Goal: Check status: Check status

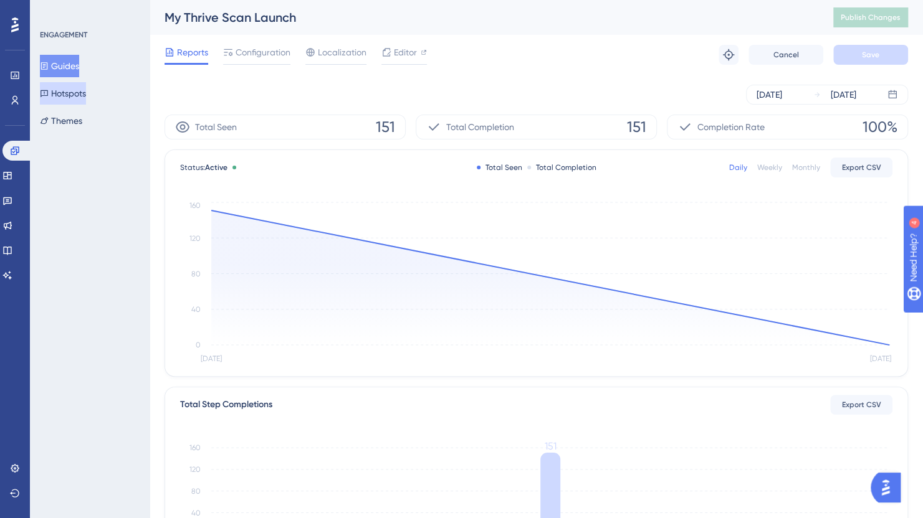
click at [78, 92] on button "Hotspots" at bounding box center [63, 93] width 46 height 22
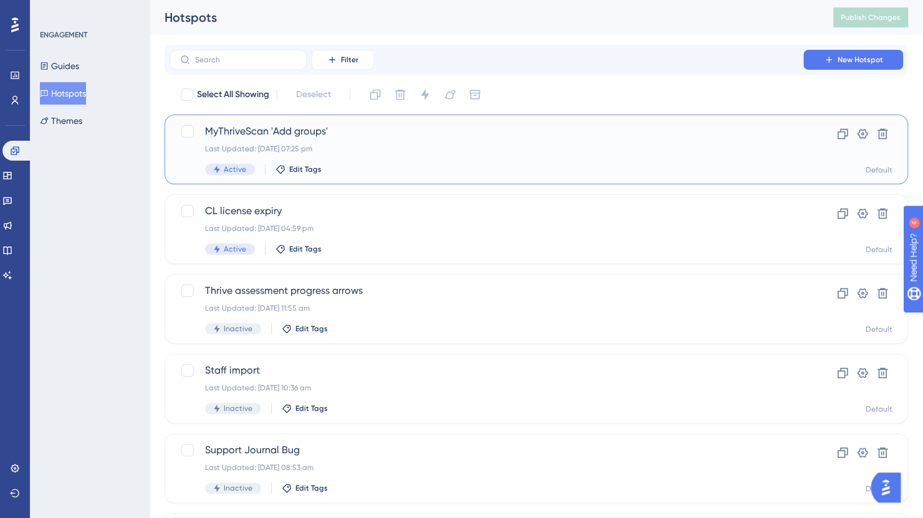
click at [279, 122] on div "MyThriveScan 'Add groups' Last Updated: [DATE] 07:25 pm Active Edit Tags Clone …" at bounding box center [536, 150] width 743 height 70
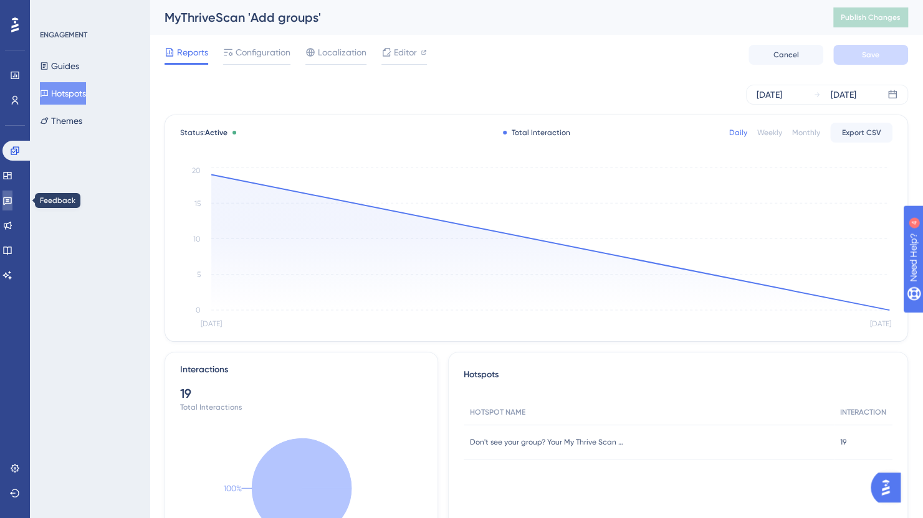
click at [11, 203] on icon at bounding box center [7, 202] width 9 height 8
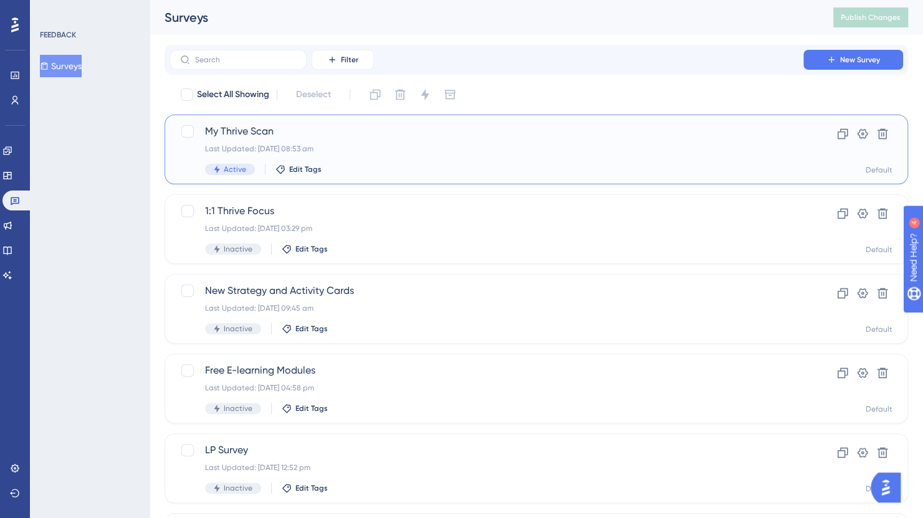
click at [378, 123] on div "My Thrive Scan Last Updated: [DATE] 08:53 am Active Edit Tags Clone Settings De…" at bounding box center [536, 150] width 743 height 70
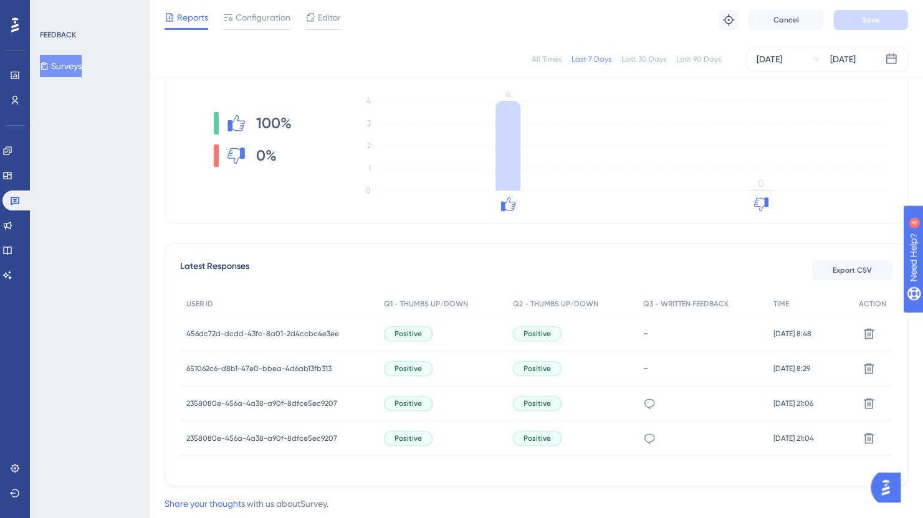
scroll to position [220, 0]
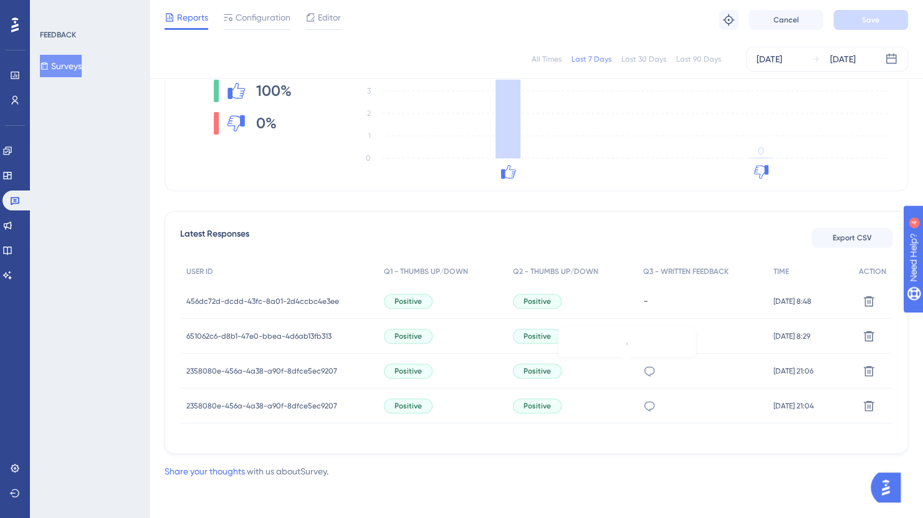
click at [643, 371] on icon at bounding box center [649, 371] width 12 height 12
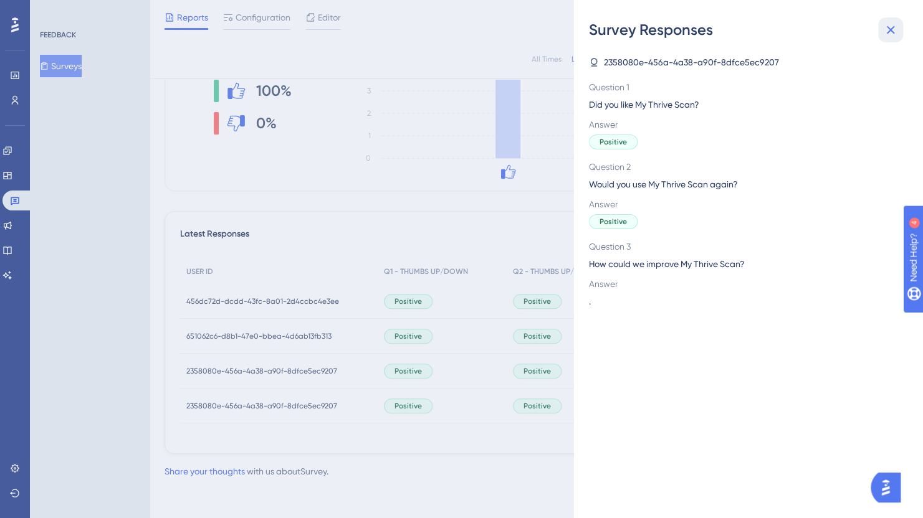
click at [888, 28] on icon at bounding box center [891, 30] width 8 height 8
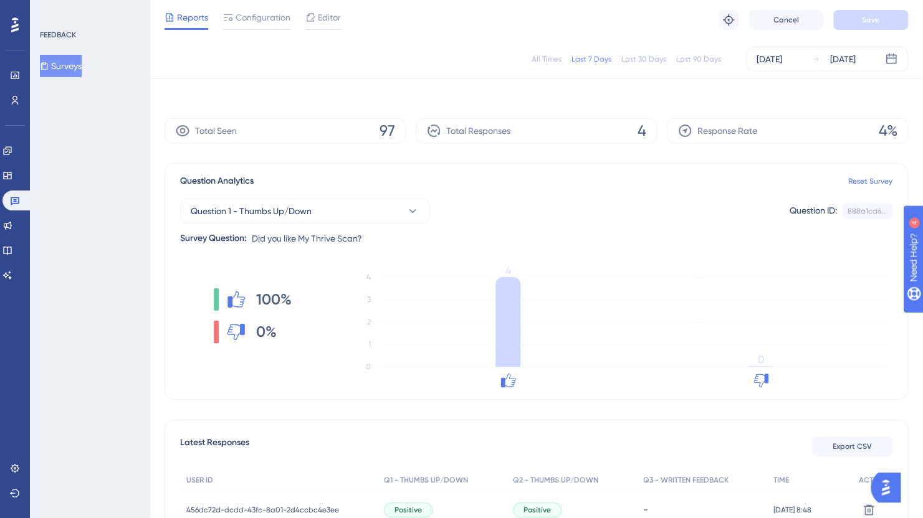
scroll to position [0, 0]
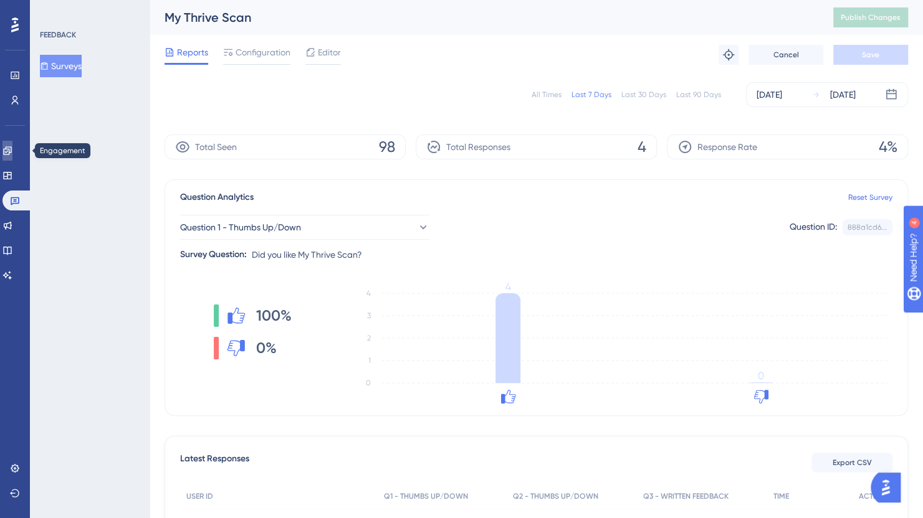
click at [11, 152] on icon at bounding box center [7, 150] width 8 height 8
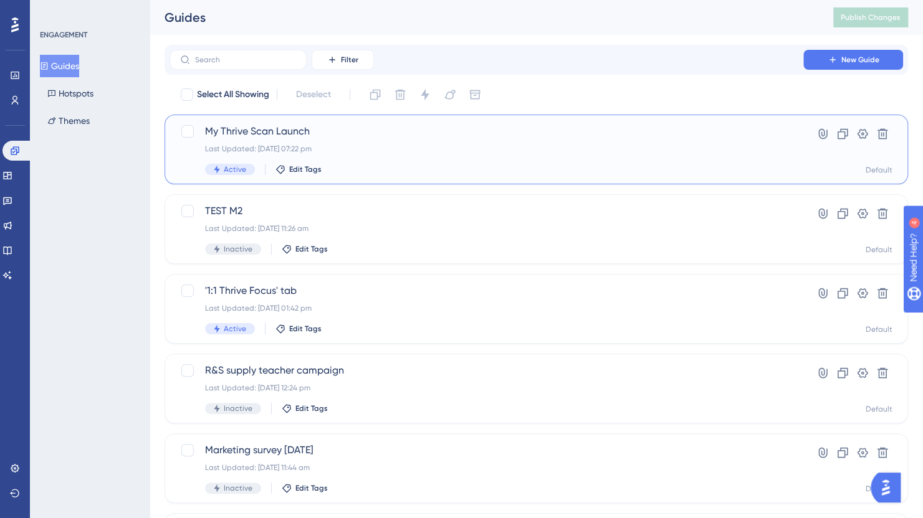
click at [226, 135] on span "My Thrive Scan Launch" at bounding box center [486, 131] width 563 height 15
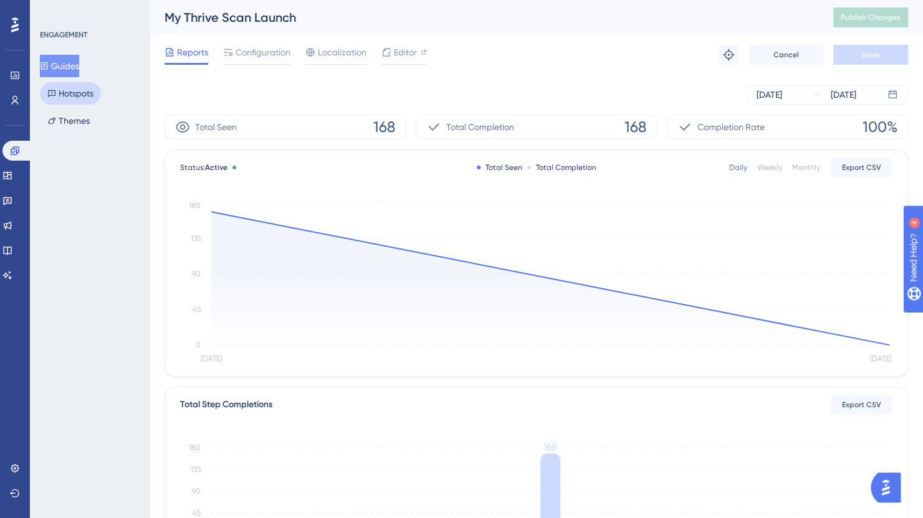
click at [69, 93] on button "Hotspots" at bounding box center [70, 93] width 61 height 22
